Goal: Find specific page/section: Find specific page/section

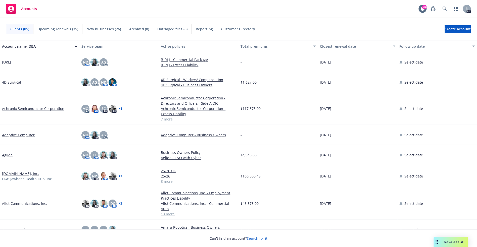
click at [16, 30] on span "Clients (85)" at bounding box center [19, 28] width 19 height 5
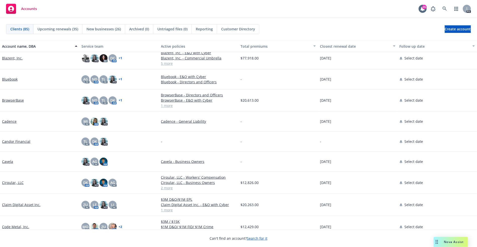
scroll to position [294, 0]
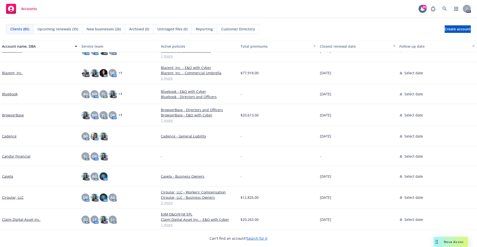
click at [19, 115] on link "BrowserBase" at bounding box center [13, 115] width 22 height 5
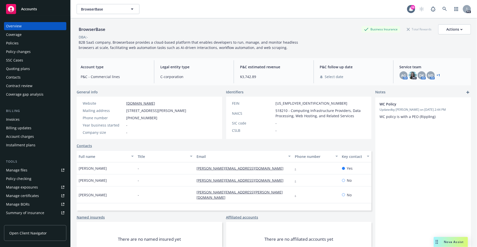
click at [19, 44] on div "Policies" at bounding box center [35, 43] width 58 height 8
